Goal: Navigation & Orientation: Find specific page/section

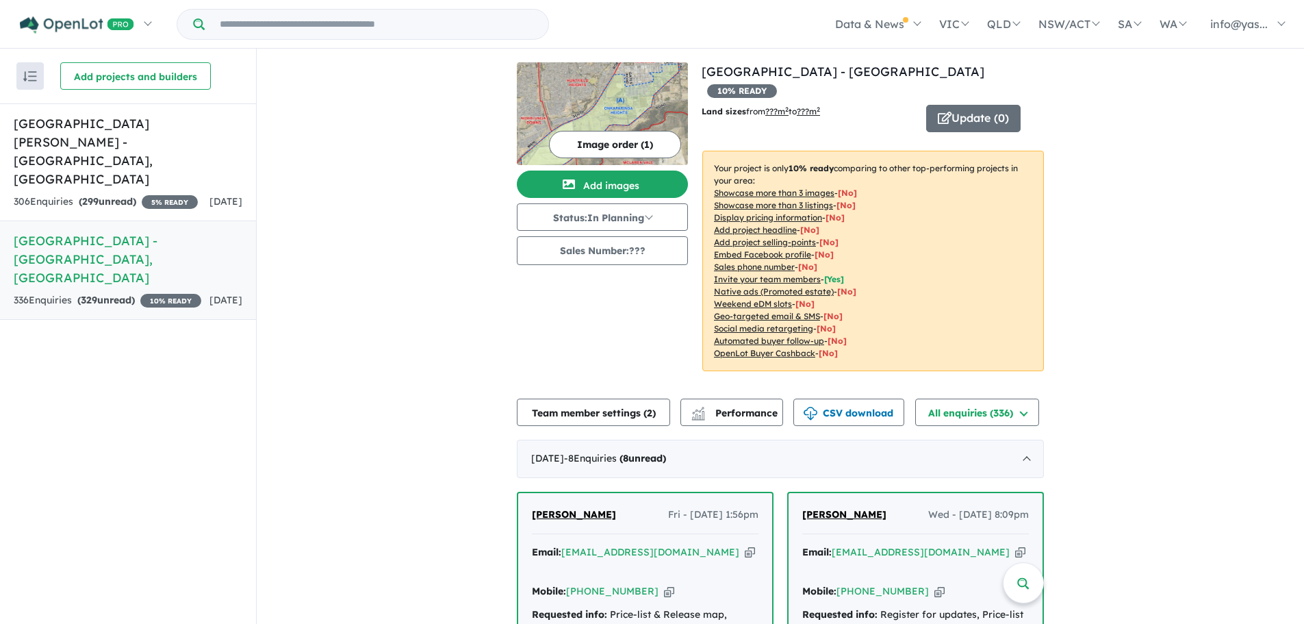
scroll to position [384, 0]
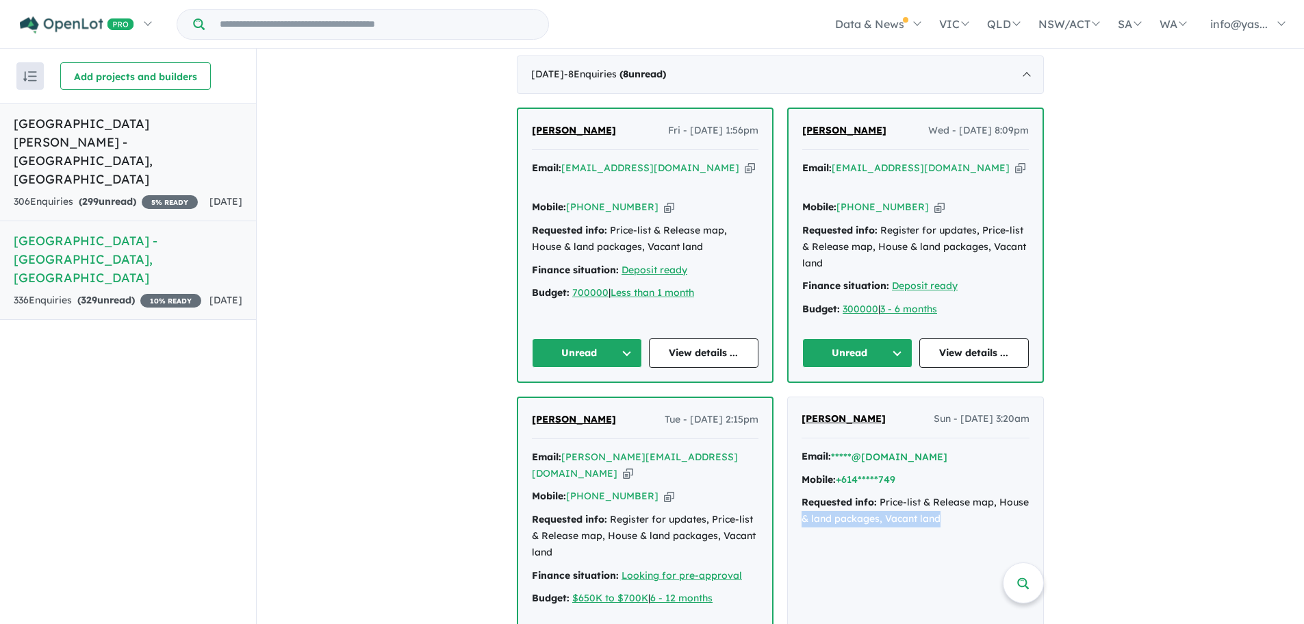
click at [151, 131] on h5 "[GEOGRAPHIC_DATA][PERSON_NAME] , [GEOGRAPHIC_DATA]" at bounding box center [128, 151] width 229 height 74
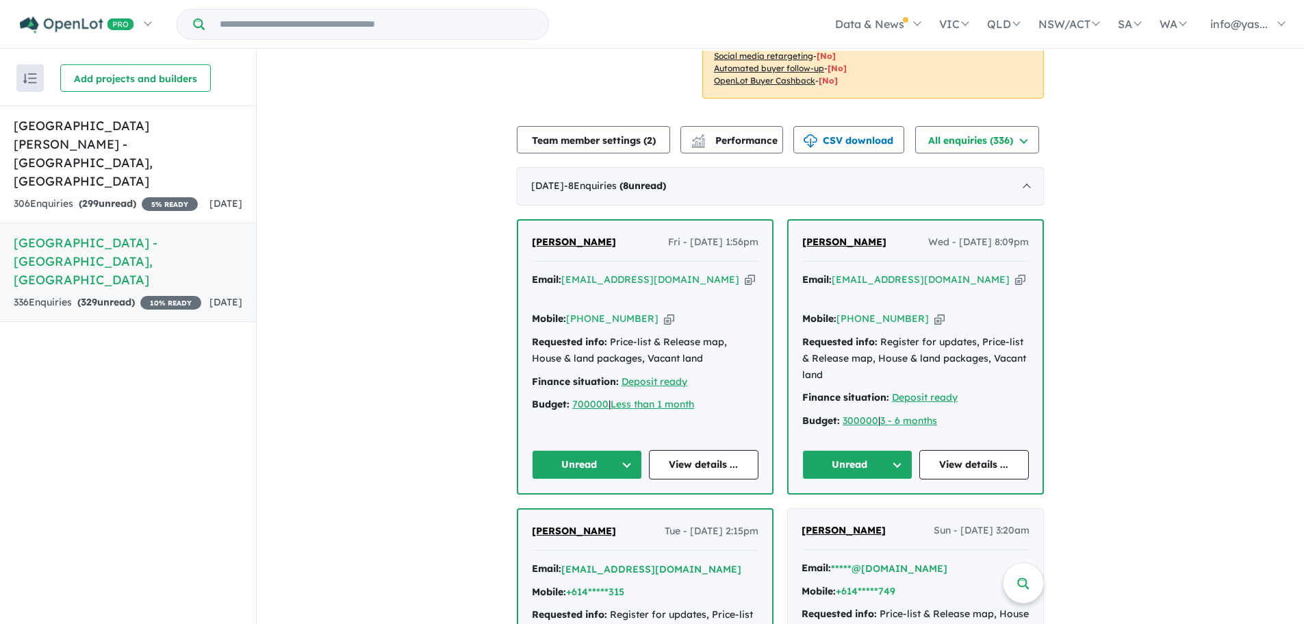
scroll to position [275, 0]
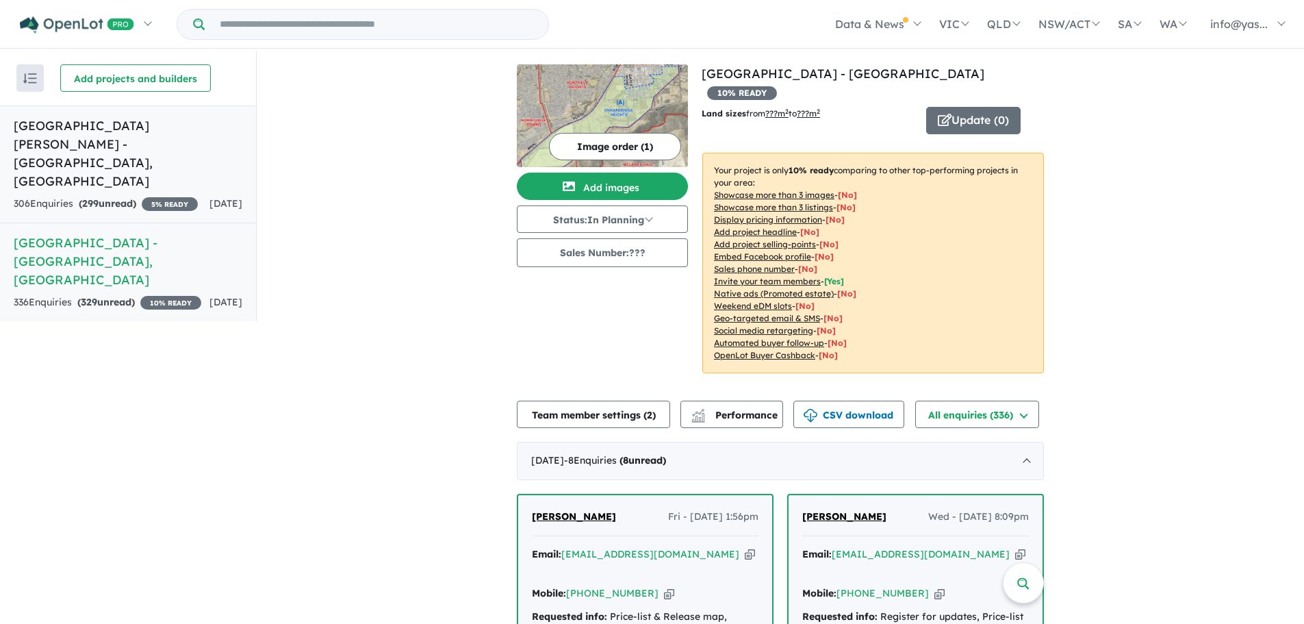
click at [120, 196] on div "306 Enquir ies ( 299 unread) 5 % READY" at bounding box center [106, 204] width 184 height 16
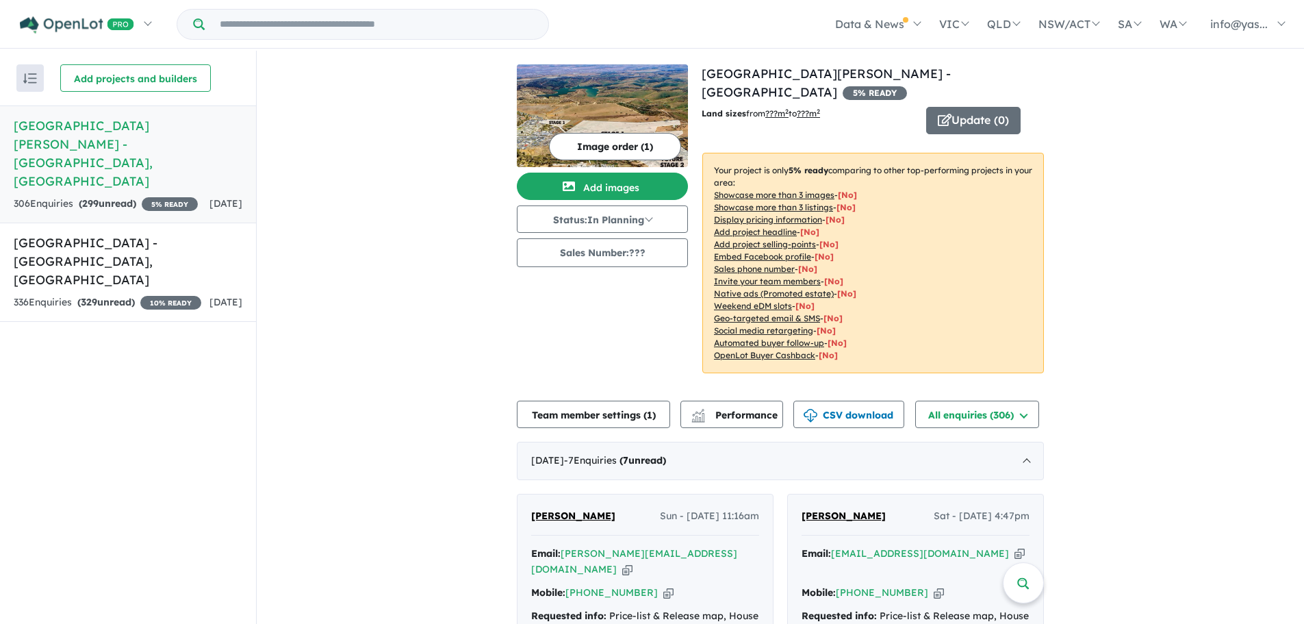
drag, startPoint x: 404, startPoint y: 253, endPoint x: 418, endPoint y: 168, distance: 86.0
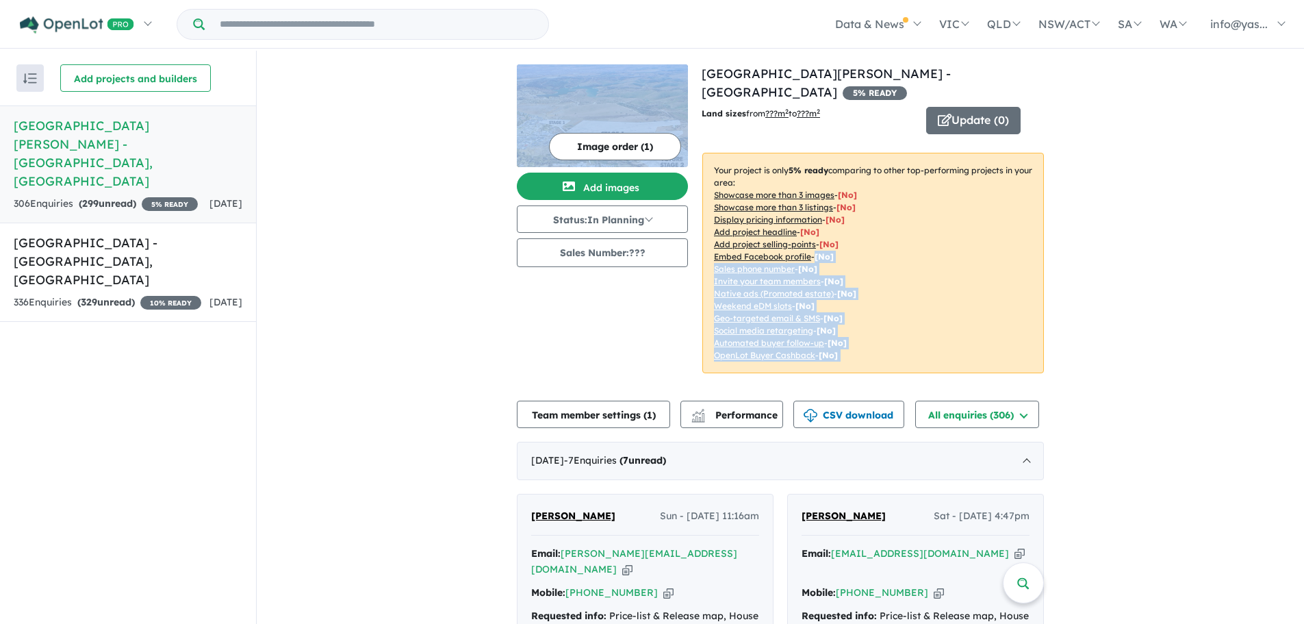
drag, startPoint x: 418, startPoint y: 168, endPoint x: 1195, endPoint y: 255, distance: 781.6
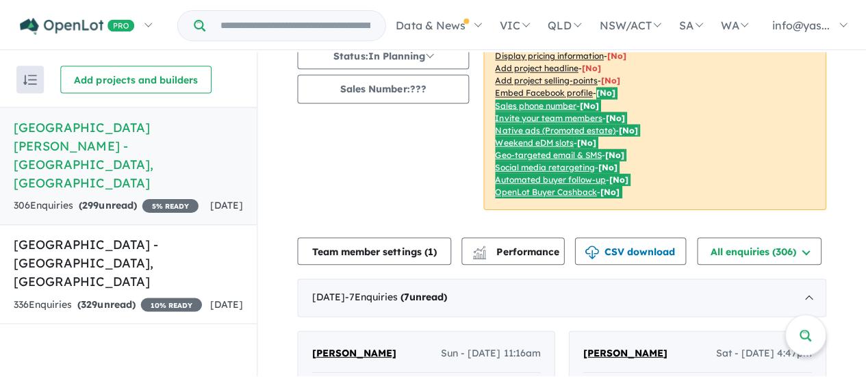
scroll to position [165, 0]
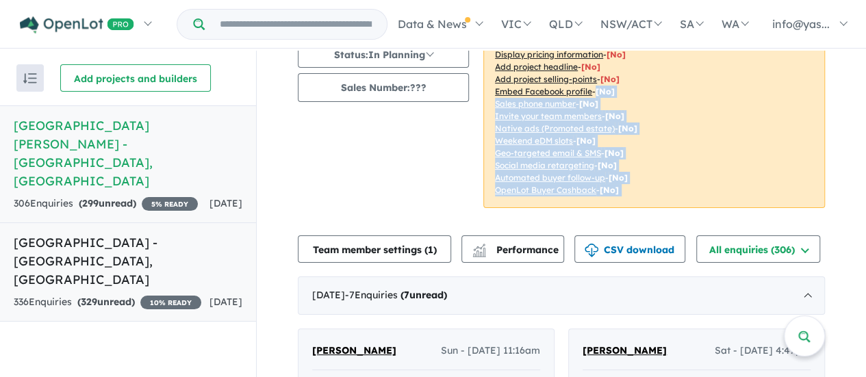
click at [99, 233] on h5 "Onkaparinga Heights Estate - Onkaparinga Heights , SA" at bounding box center [128, 260] width 229 height 55
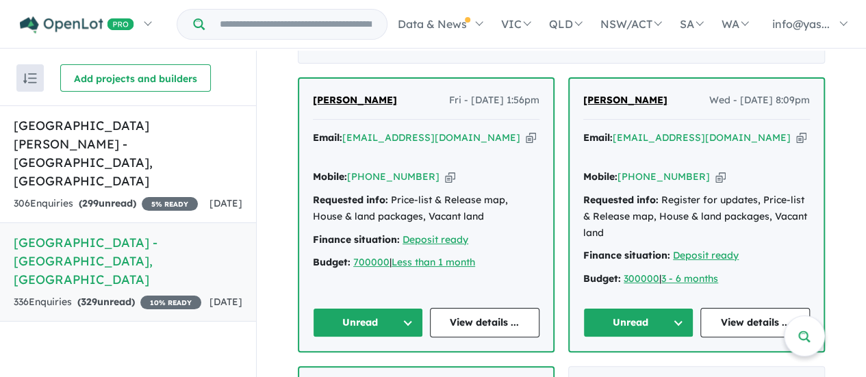
scroll to position [416, 0]
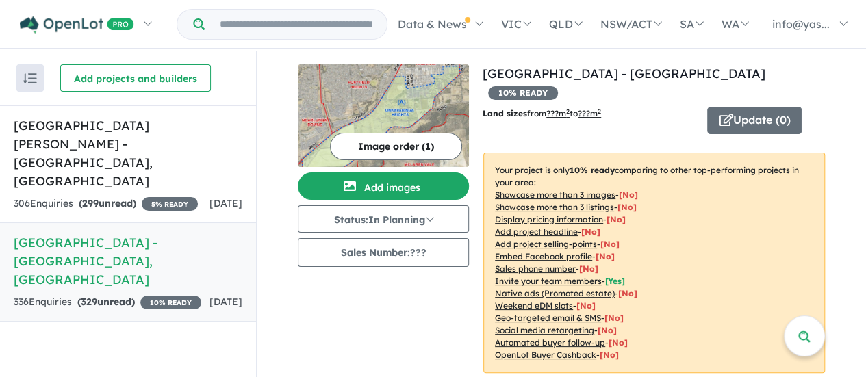
scroll to position [1845, 0]
